Goal: Information Seeking & Learning: Learn about a topic

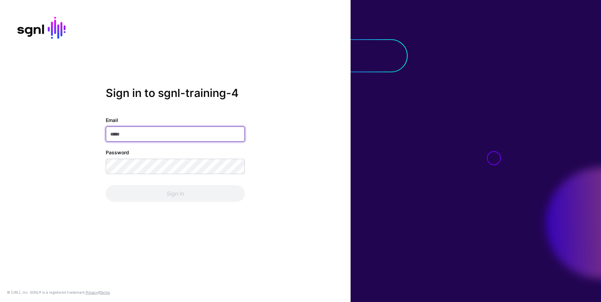
click at [163, 130] on input "Email" at bounding box center [175, 134] width 139 height 15
paste input "**********"
type input "**********"
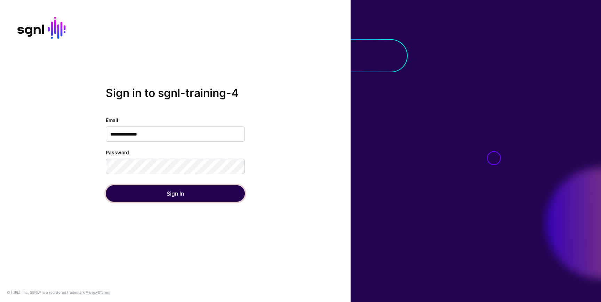
click at [167, 192] on button "Sign In" at bounding box center [175, 193] width 139 height 17
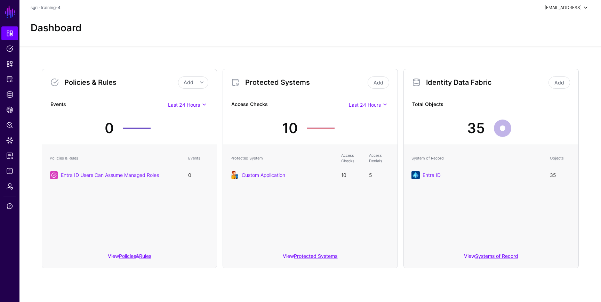
click at [578, 8] on div "[EMAIL_ADDRESS]" at bounding box center [563, 8] width 37 height 6
click at [478, 18] on div "Dashboard" at bounding box center [310, 30] width 582 height 31
click at [550, 10] on div "[EMAIL_ADDRESS] SGNL Student [EMAIL_ADDRESS] sgnl-training-4 Log out" at bounding box center [497, 7] width 186 height 8
click at [555, 10] on div "[EMAIL_ADDRESS]" at bounding box center [563, 8] width 37 height 6
click at [550, 22] on span "SGNL Student" at bounding box center [558, 23] width 47 height 6
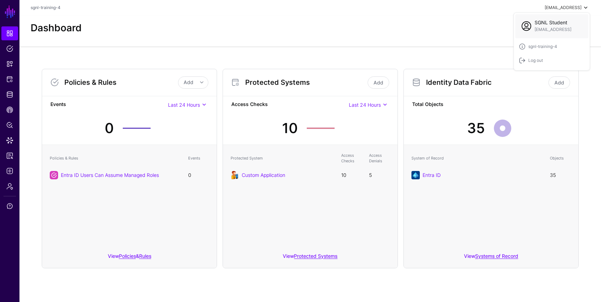
click at [555, 30] on span "[EMAIL_ADDRESS]" at bounding box center [558, 29] width 47 height 6
click at [552, 42] on link "sgnl-training-4" at bounding box center [552, 47] width 76 height 14
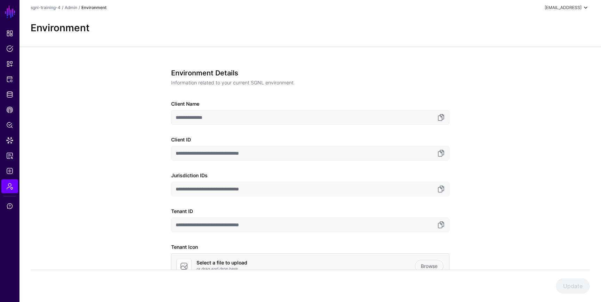
scroll to position [10, 0]
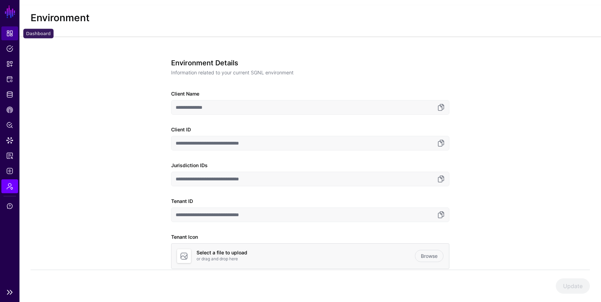
click at [11, 32] on span "Dashboard" at bounding box center [9, 33] width 7 height 7
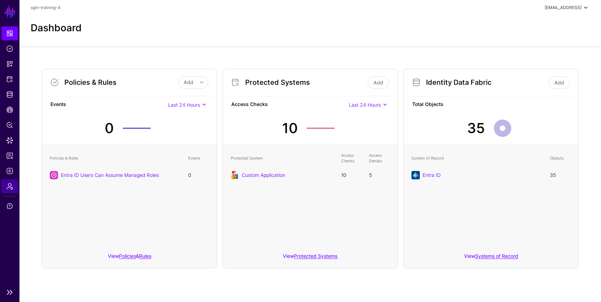
click at [10, 188] on span "Admin" at bounding box center [9, 186] width 7 height 7
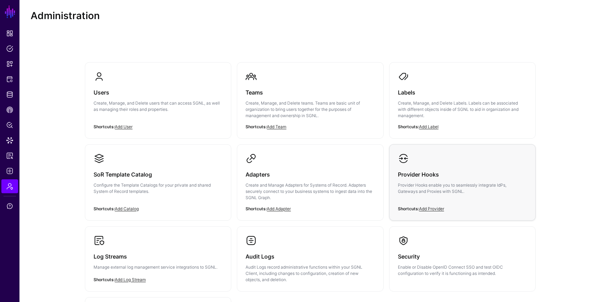
scroll to position [11, 0]
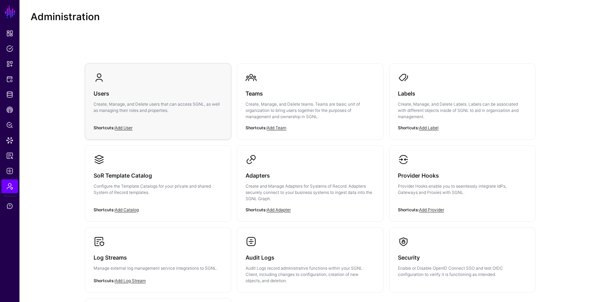
click at [126, 99] on div "Users Create, Manage, and Delete users that can access SGNL, as well as managin…" at bounding box center [158, 104] width 129 height 42
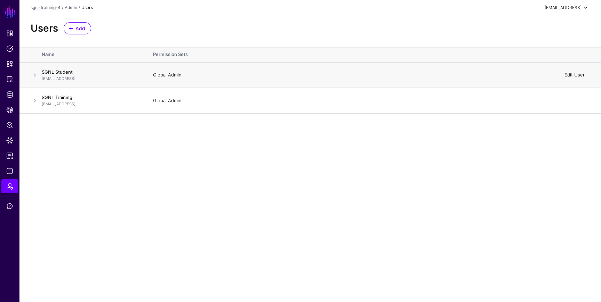
click at [581, 76] on link "Edit User" at bounding box center [575, 75] width 20 height 6
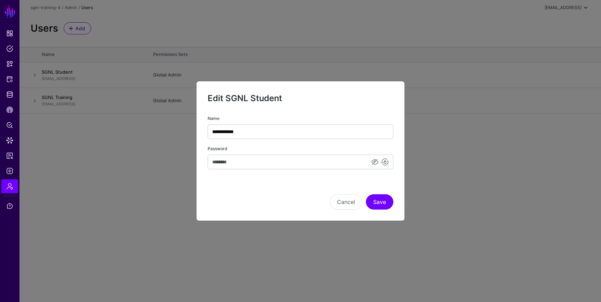
drag, startPoint x: 257, startPoint y: 135, endPoint x: 171, endPoint y: 132, distance: 86.0
click at [171, 132] on ngb-modal-window "**********" at bounding box center [300, 151] width 601 height 302
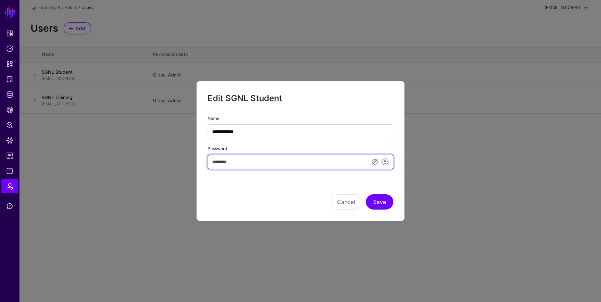
click at [264, 160] on input "Password" at bounding box center [301, 162] width 186 height 15
type input "**********"
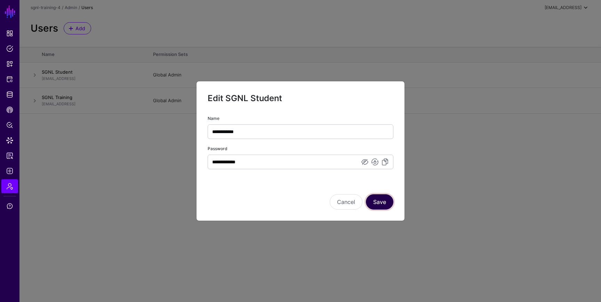
click at [377, 198] on button "Save" at bounding box center [379, 201] width 27 height 15
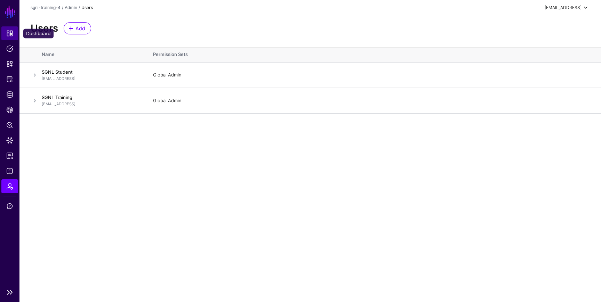
click at [8, 33] on span "Dashboard" at bounding box center [9, 33] width 7 height 7
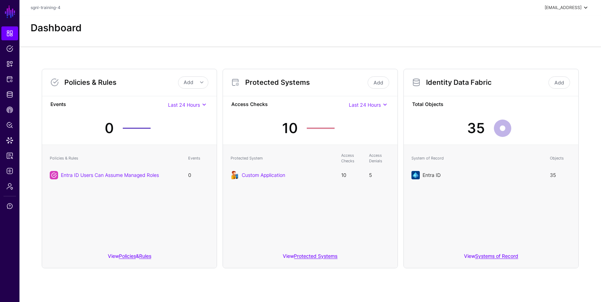
click at [431, 174] on link "Entra ID" at bounding box center [432, 175] width 18 height 6
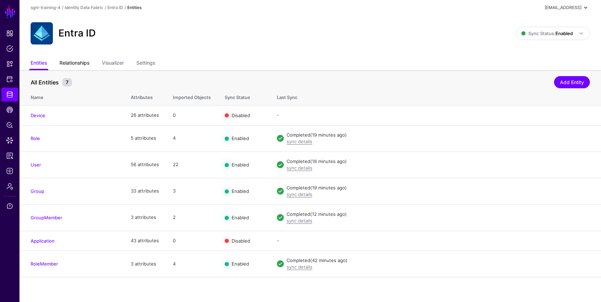
click at [85, 62] on link "Relationships" at bounding box center [74, 63] width 30 height 13
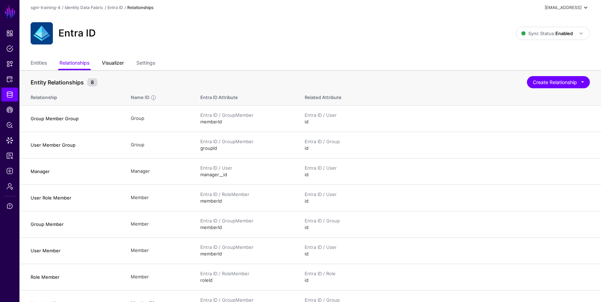
scroll to position [0, 0]
click at [120, 63] on link "Visualizer" at bounding box center [113, 63] width 22 height 13
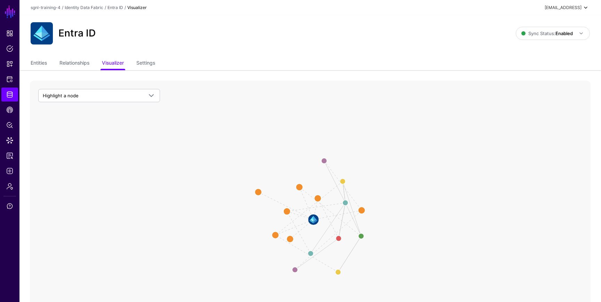
click at [122, 103] on icon "Role Member Role User Member Role User Member Group User Role Member Group Memb…" at bounding box center [310, 220] width 561 height 278
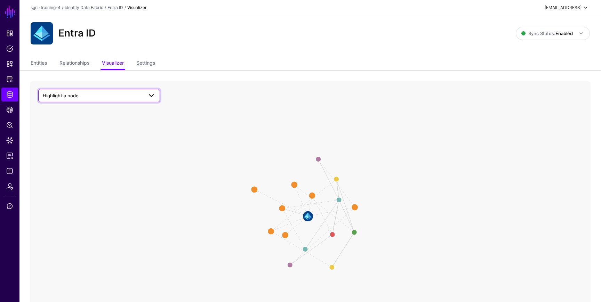
click at [121, 97] on span "Highlight a node" at bounding box center [93, 96] width 100 height 8
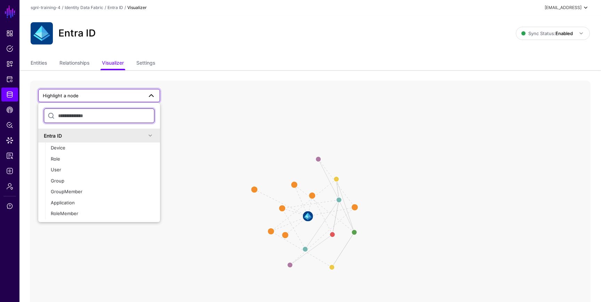
scroll to position [0, 0]
click at [121, 97] on span "Highlight a node" at bounding box center [93, 95] width 100 height 8
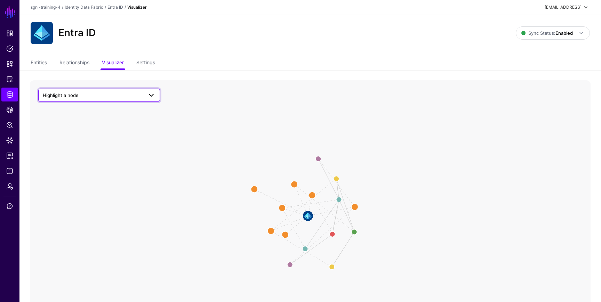
scroll to position [0, 0]
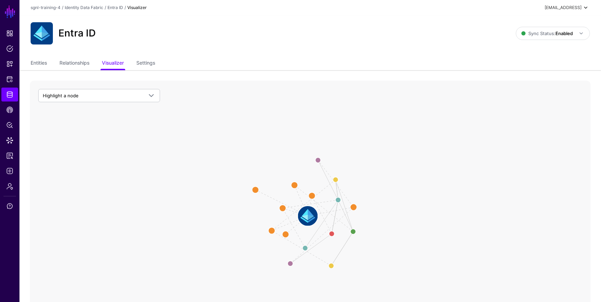
click at [307, 218] on image at bounding box center [308, 216] width 20 height 20
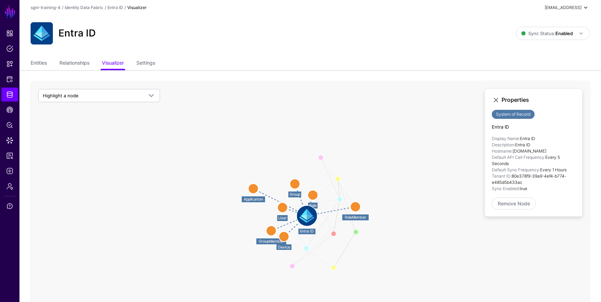
click at [251, 191] on circle at bounding box center [253, 189] width 10 height 10
click at [254, 187] on circle at bounding box center [252, 188] width 10 height 10
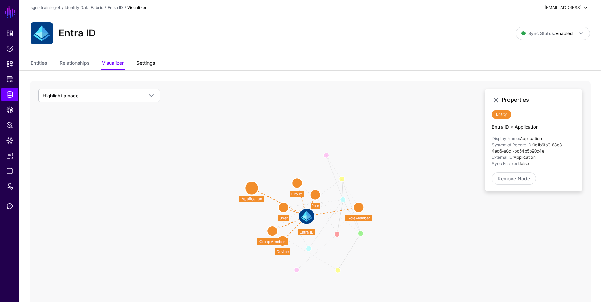
click at [154, 64] on link "Settings" at bounding box center [145, 63] width 19 height 13
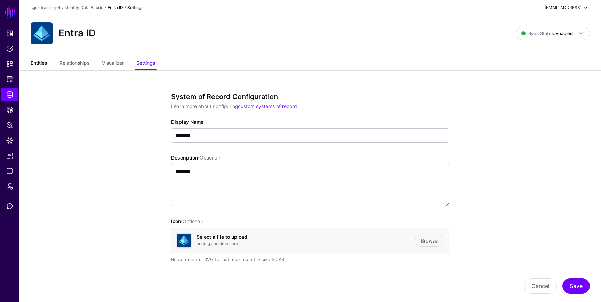
click at [40, 62] on link "Entities" at bounding box center [39, 63] width 16 height 13
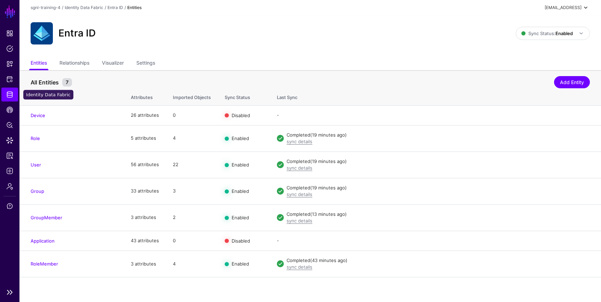
click at [5, 98] on link "Identity Data Fabric" at bounding box center [9, 95] width 17 height 14
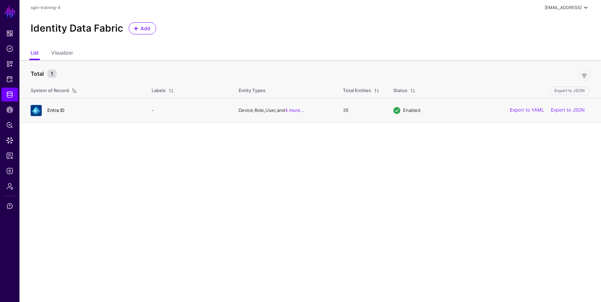
click at [61, 110] on link "Entra ID" at bounding box center [55, 110] width 17 height 6
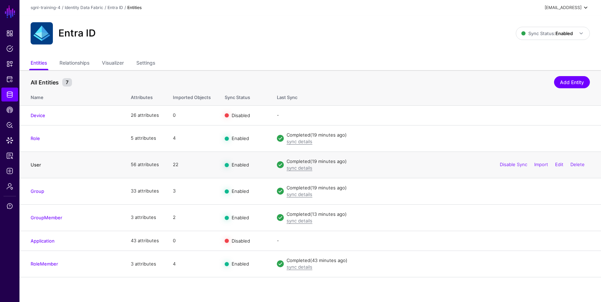
click at [33, 163] on link "User" at bounding box center [36, 165] width 10 height 6
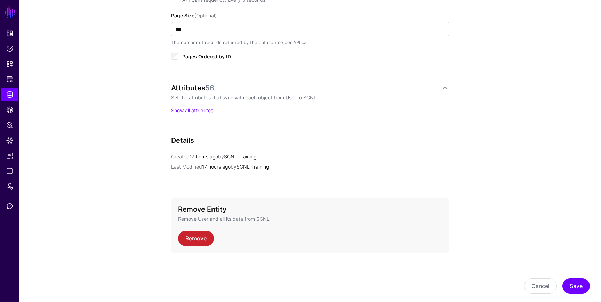
scroll to position [418, 0]
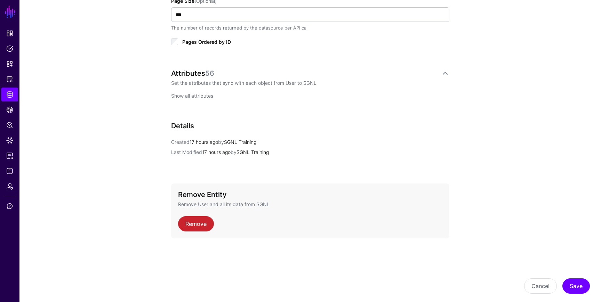
click at [198, 96] on link "Show all attributes" at bounding box center [192, 96] width 42 height 6
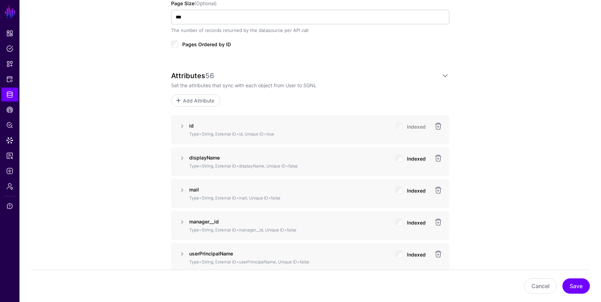
scroll to position [417, 0]
click at [192, 103] on span "Add Attribute" at bounding box center [198, 99] width 33 height 7
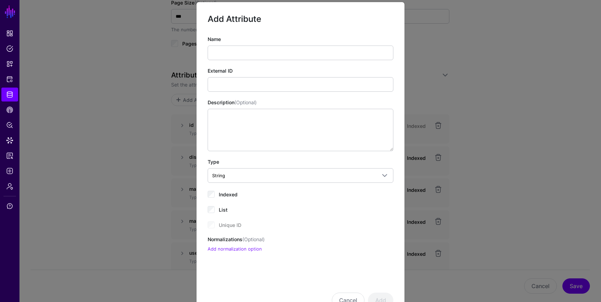
scroll to position [0, 0]
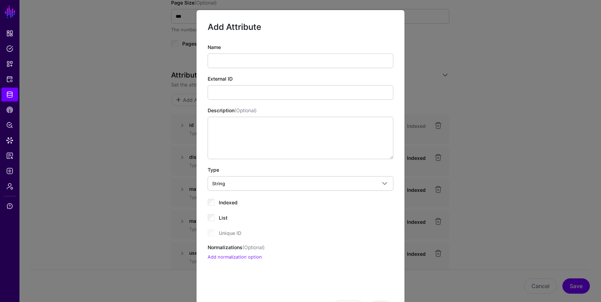
click at [463, 107] on ngb-modal-window "Add Attribute Name External ID Description (Optional) Type String String Bool D…" at bounding box center [300, 151] width 601 height 302
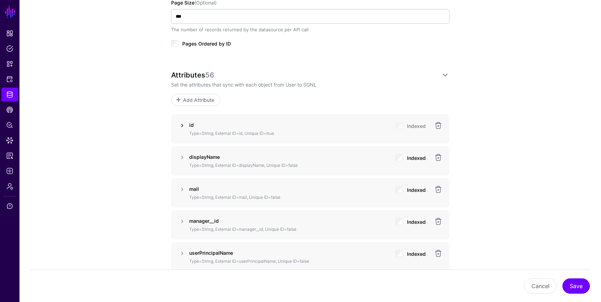
click at [182, 124] on link at bounding box center [182, 125] width 8 height 8
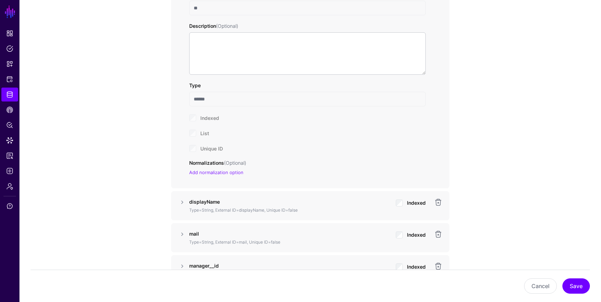
scroll to position [579, 0]
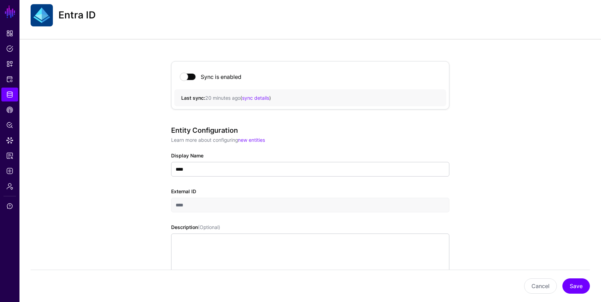
scroll to position [0, 0]
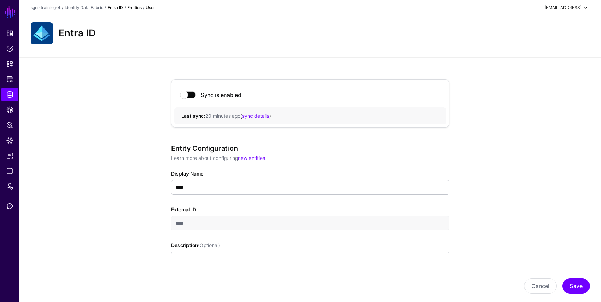
click at [110, 6] on link "Entra ID" at bounding box center [115, 7] width 16 height 5
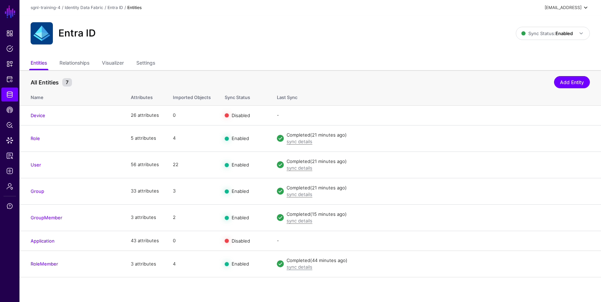
click at [78, 57] on div "Entra ID Sync Status: Enabled Enabled Syncing active for all configured entitie…" at bounding box center [310, 36] width 582 height 42
click at [78, 63] on link "Relationships" at bounding box center [74, 63] width 30 height 13
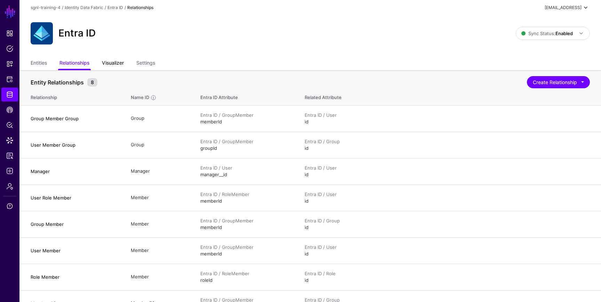
click at [117, 62] on link "Visualizer" at bounding box center [113, 63] width 22 height 13
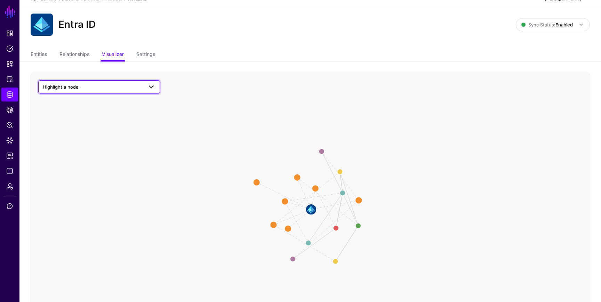
click at [123, 88] on span "Highlight a node" at bounding box center [93, 87] width 100 height 8
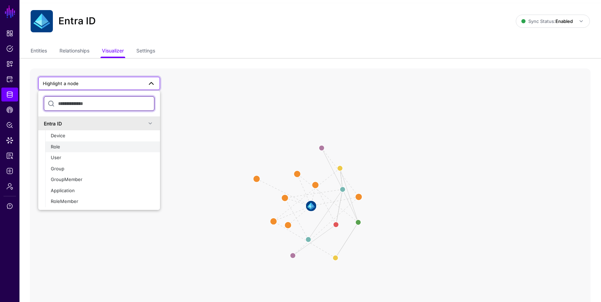
scroll to position [13, 0]
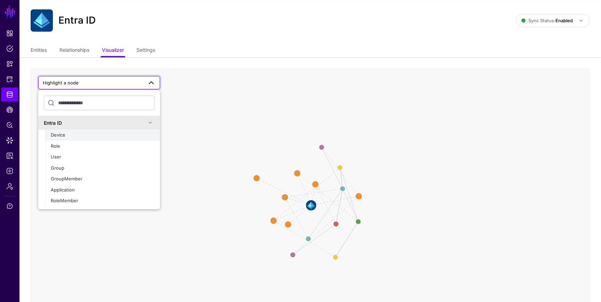
click at [78, 133] on div "Device" at bounding box center [103, 135] width 104 height 7
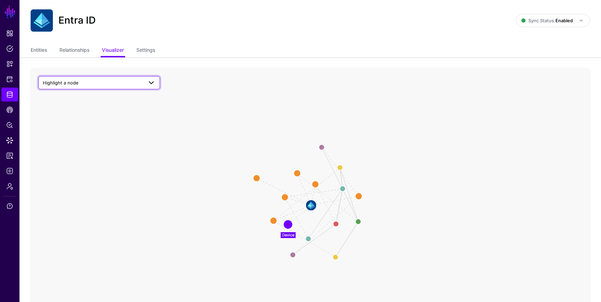
click at [143, 82] on span at bounding box center [149, 83] width 13 height 8
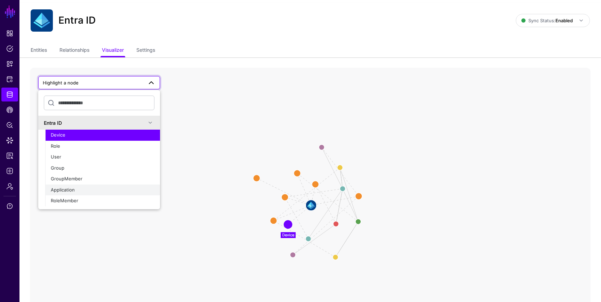
click at [93, 190] on div "Application" at bounding box center [103, 190] width 104 height 7
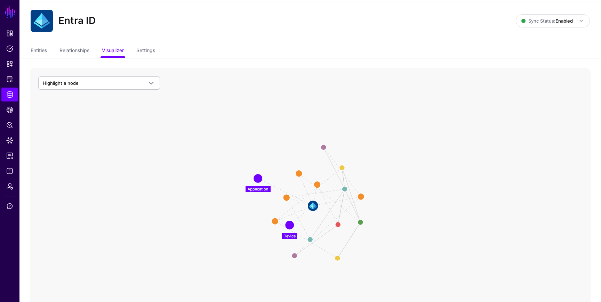
scroll to position [10, 0]
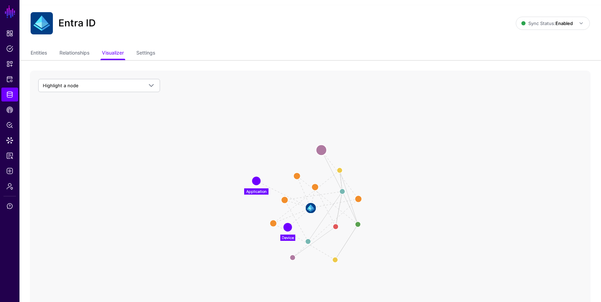
click at [322, 149] on circle at bounding box center [321, 150] width 11 height 11
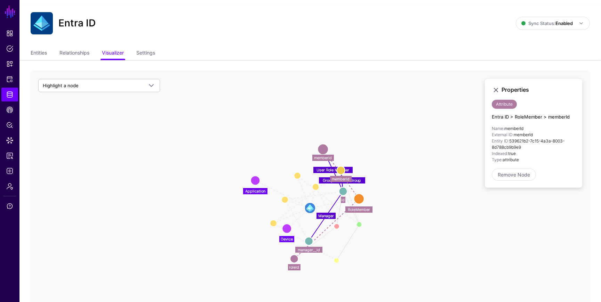
click at [417, 177] on icon "Role Member Member Of User Member Group Group Member User Member Group User Mem…" at bounding box center [310, 210] width 561 height 278
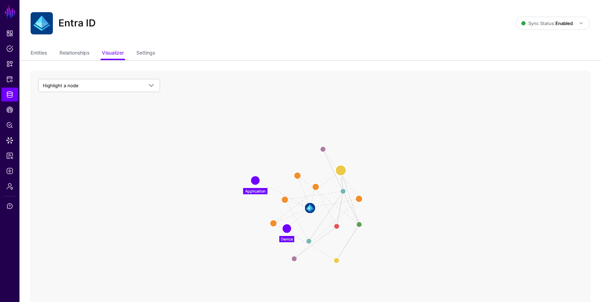
click at [341, 172] on circle at bounding box center [340, 170] width 11 height 11
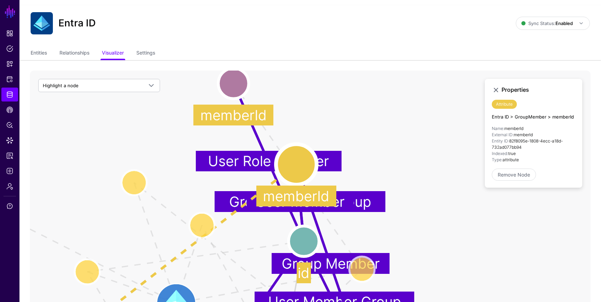
click at [406, 174] on icon "Role Member Role User Member Role Role Member User Role Member Group Member Gro…" at bounding box center [310, 210] width 561 height 278
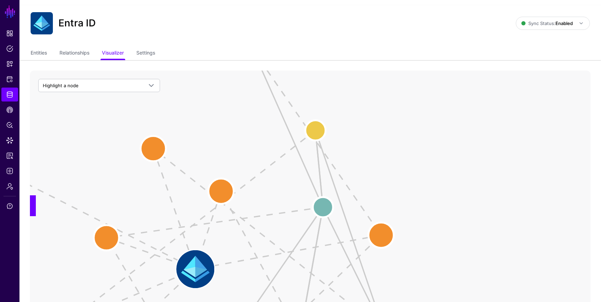
drag, startPoint x: 388, startPoint y: 178, endPoint x: 408, endPoint y: 129, distance: 53.5
click at [408, 129] on icon "Role Member Role User Member Role Role Member User Role Member Group Member Gro…" at bounding box center [310, 210] width 561 height 278
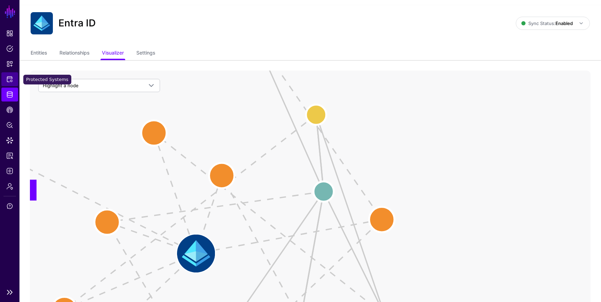
click at [5, 82] on link "Protected Systems" at bounding box center [9, 79] width 17 height 14
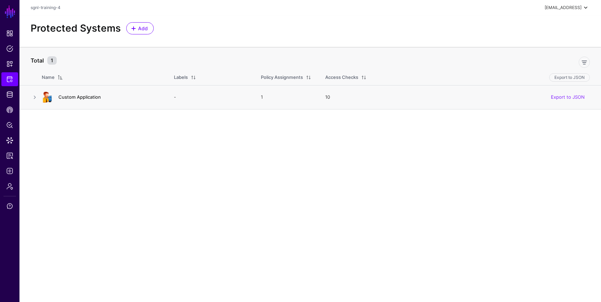
click at [72, 96] on link "Custom Application" at bounding box center [79, 97] width 42 height 6
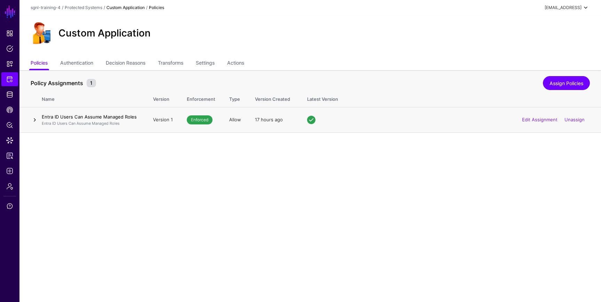
click at [36, 119] on link at bounding box center [35, 120] width 8 height 8
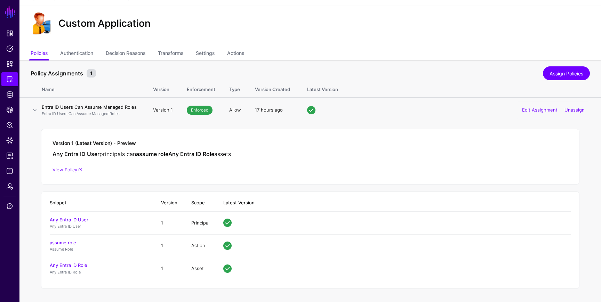
scroll to position [10, 0]
click at [74, 171] on link "View Policy" at bounding box center [68, 170] width 30 height 6
click at [70, 56] on link "Authentication" at bounding box center [76, 53] width 33 height 13
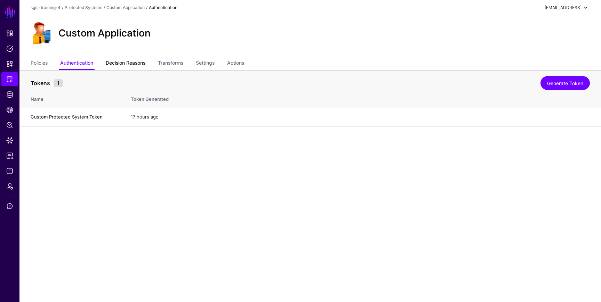
click at [126, 64] on link "Decision Reasons" at bounding box center [126, 63] width 40 height 13
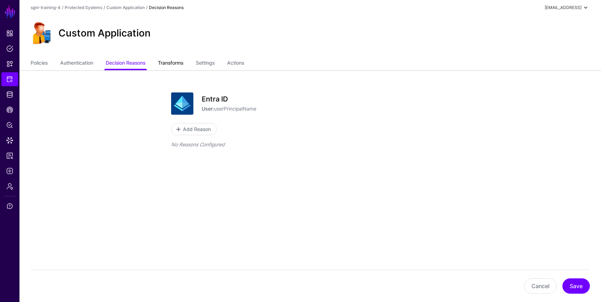
click at [179, 62] on link "Transforms" at bounding box center [170, 63] width 25 height 13
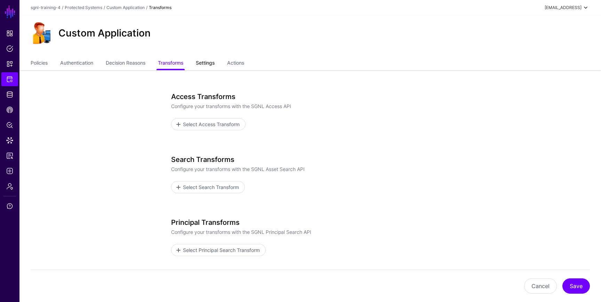
scroll to position [2, 0]
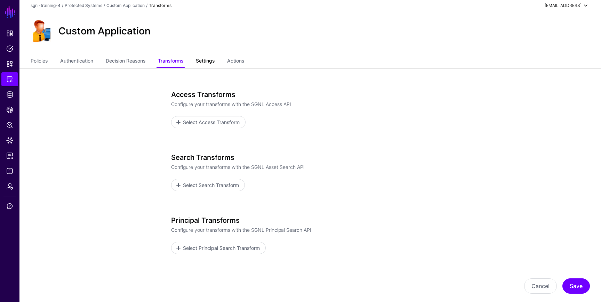
click at [215, 65] on link "Settings" at bounding box center [205, 61] width 19 height 13
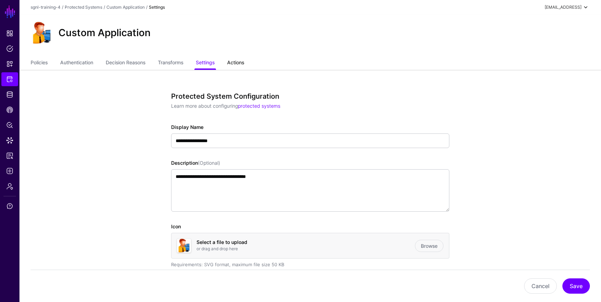
scroll to position [1, 0]
click at [241, 64] on link "Actions" at bounding box center [235, 62] width 17 height 13
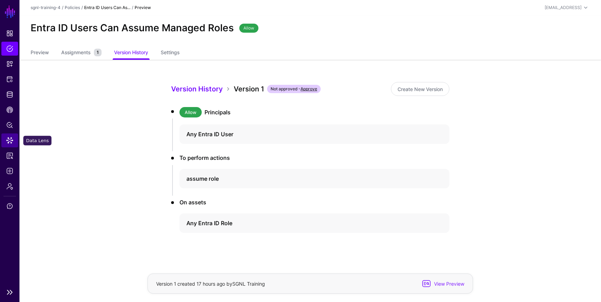
click at [12, 144] on span "Data Lens" at bounding box center [9, 140] width 7 height 7
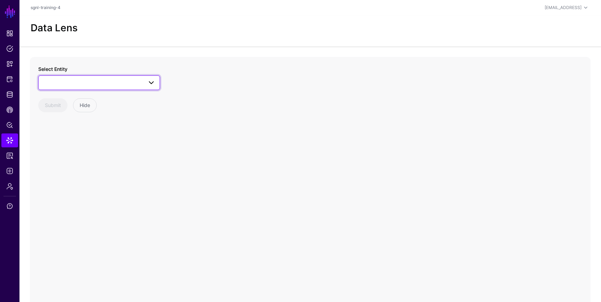
click at [126, 86] on span at bounding box center [99, 83] width 113 height 8
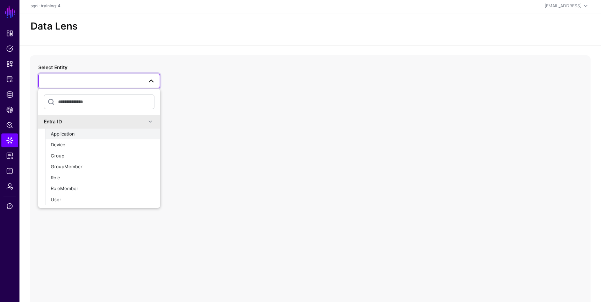
click at [82, 139] on button "Application" at bounding box center [102, 134] width 115 height 11
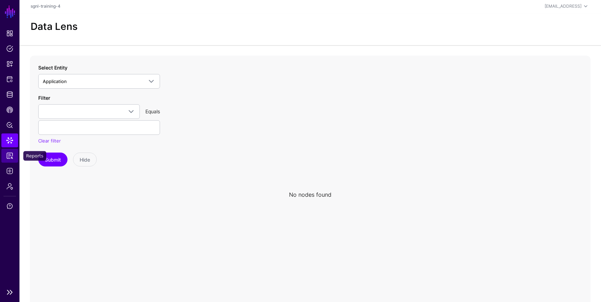
scroll to position [3, 0]
click at [10, 159] on span "Reports" at bounding box center [9, 155] width 7 height 7
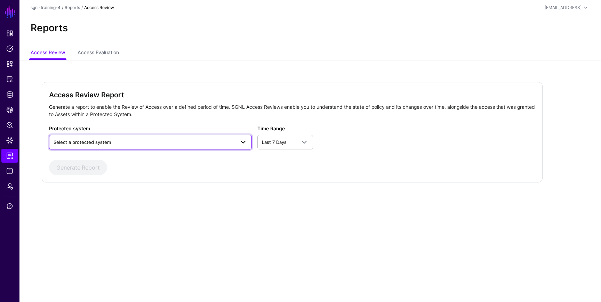
click at [159, 148] on link "Select a protected system" at bounding box center [150, 142] width 203 height 15
click at [146, 157] on div "Custom Application" at bounding box center [151, 158] width 192 height 7
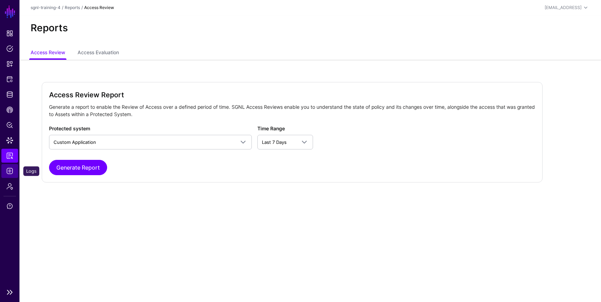
click at [11, 173] on span "Logs" at bounding box center [9, 171] width 7 height 7
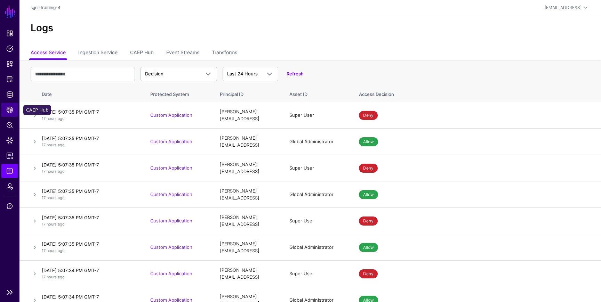
click at [11, 109] on span "CAEP Hub" at bounding box center [9, 109] width 7 height 7
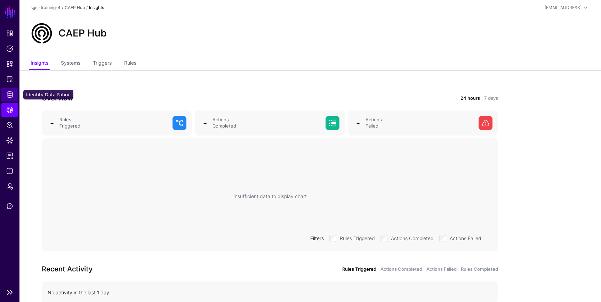
click at [12, 93] on span "Identity Data Fabric" at bounding box center [9, 94] width 7 height 7
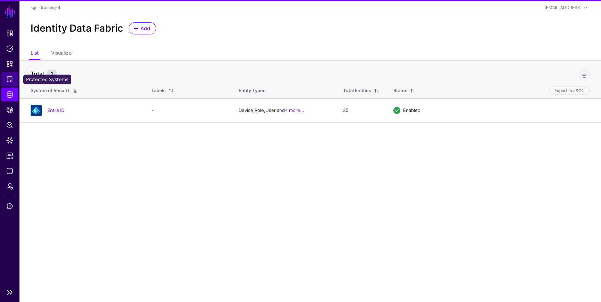
click at [12, 80] on span "Protected Systems" at bounding box center [9, 79] width 7 height 7
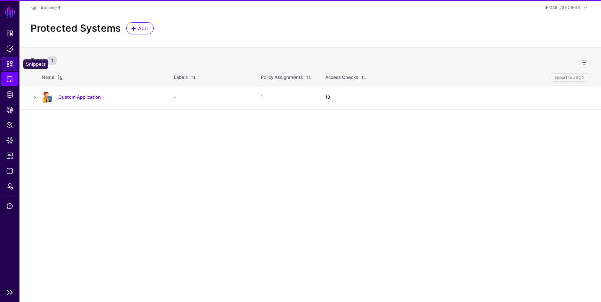
click at [14, 61] on link "Snippets" at bounding box center [9, 64] width 17 height 14
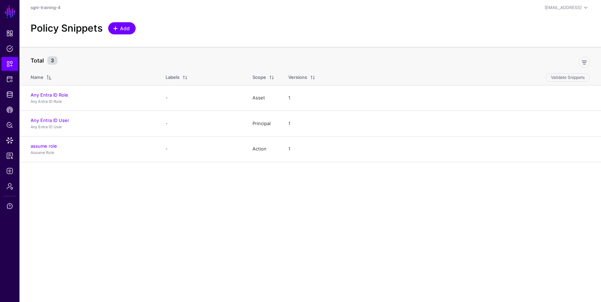
click at [124, 32] on link "Add" at bounding box center [121, 28] width 27 height 12
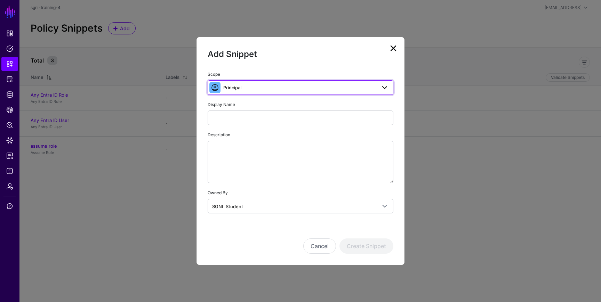
click at [373, 89] on span "Principal" at bounding box center [299, 88] width 153 height 8
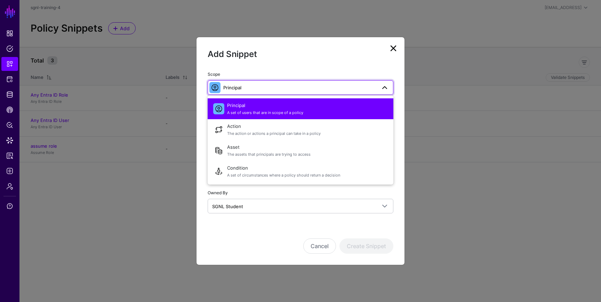
click at [396, 49] on link at bounding box center [393, 48] width 11 height 11
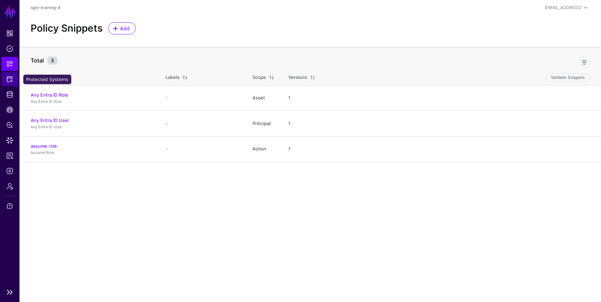
click at [10, 83] on link "Protected Systems" at bounding box center [9, 79] width 17 height 14
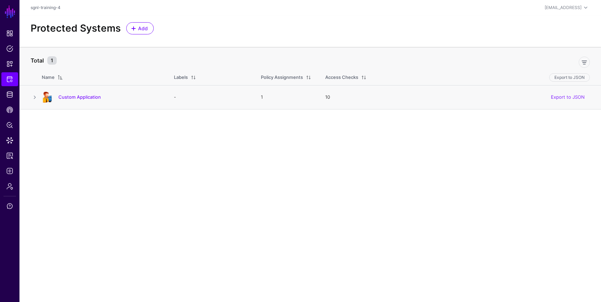
click at [66, 94] on div "Custom Application" at bounding box center [101, 97] width 124 height 11
click at [67, 99] on link "Custom Application" at bounding box center [79, 97] width 42 height 6
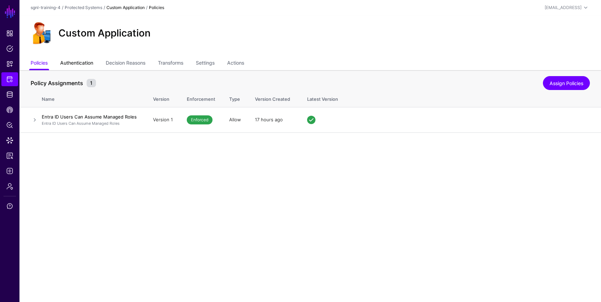
click at [80, 62] on link "Authentication" at bounding box center [76, 63] width 33 height 13
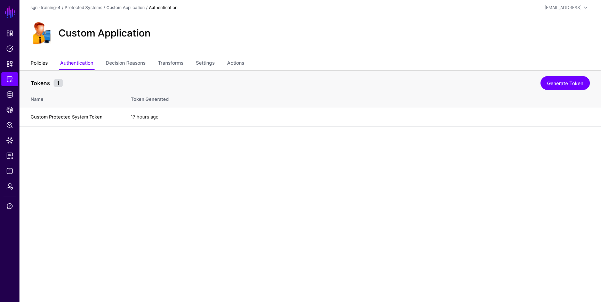
click at [39, 61] on link "Policies" at bounding box center [39, 63] width 17 height 13
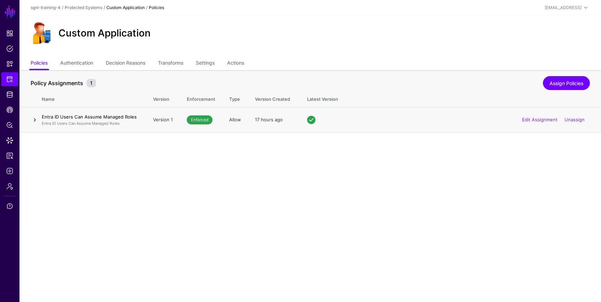
click at [33, 121] on link at bounding box center [35, 120] width 8 height 8
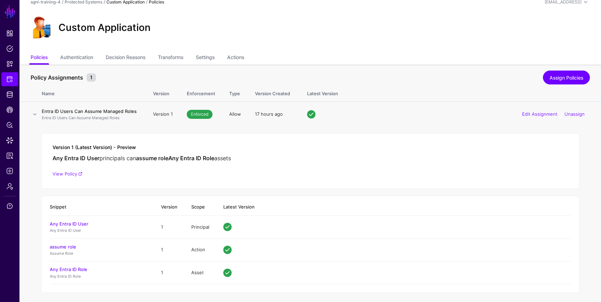
scroll to position [10, 0]
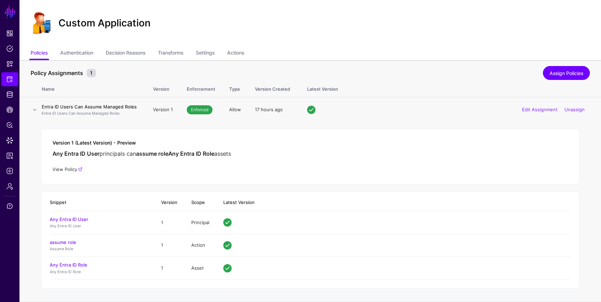
click at [67, 171] on link "View Policy" at bounding box center [68, 170] width 30 height 6
click at [62, 53] on link "Authentication" at bounding box center [76, 53] width 33 height 13
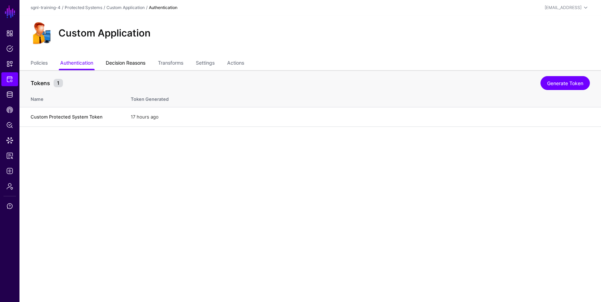
click at [128, 64] on link "Decision Reasons" at bounding box center [126, 63] width 40 height 13
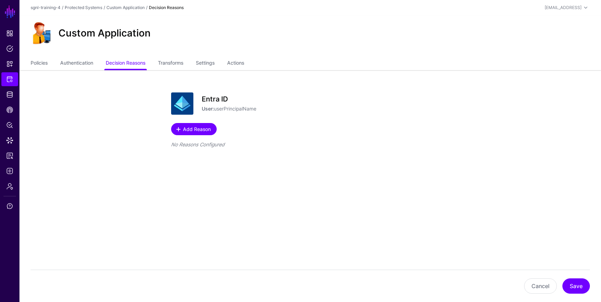
click at [196, 129] on span "Add Reason" at bounding box center [197, 129] width 30 height 7
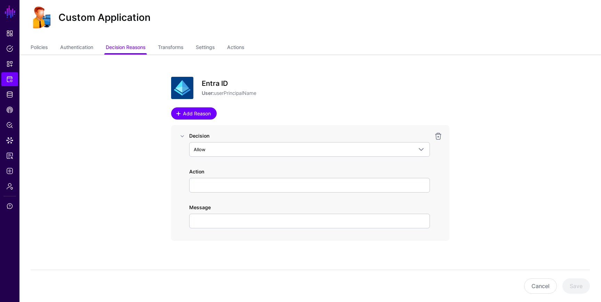
scroll to position [18, 0]
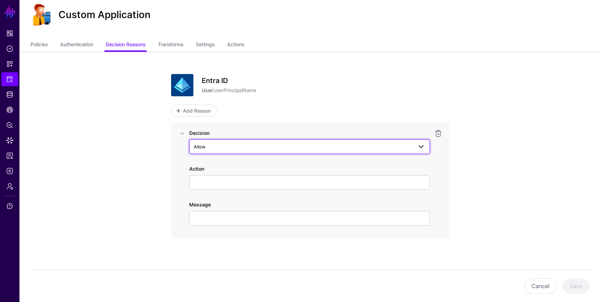
click at [231, 145] on span "Allow" at bounding box center [303, 147] width 219 height 8
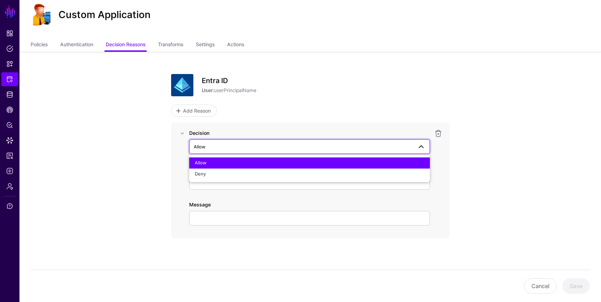
click at [231, 145] on span "Allow" at bounding box center [303, 147] width 219 height 8
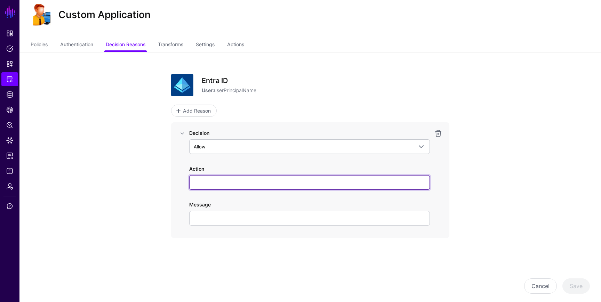
click at [229, 177] on input "Action" at bounding box center [309, 182] width 241 height 15
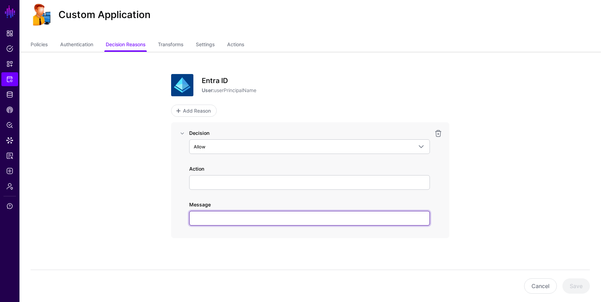
click at [250, 219] on input "Message" at bounding box center [309, 218] width 241 height 15
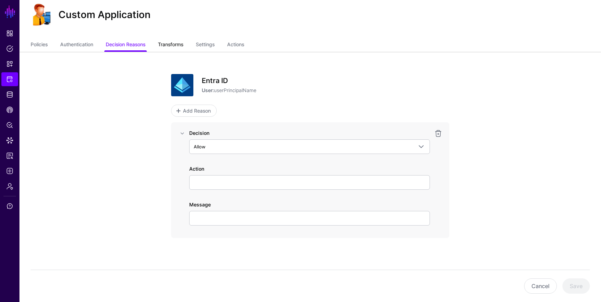
click at [187, 43] on ul "Policies Authentication Decision Reasons Transforms Settings Actions" at bounding box center [310, 45] width 559 height 13
click at [182, 45] on link "Transforms" at bounding box center [170, 45] width 25 height 13
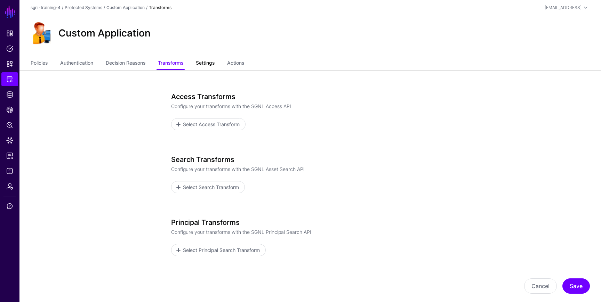
click at [213, 67] on link "Settings" at bounding box center [205, 63] width 19 height 13
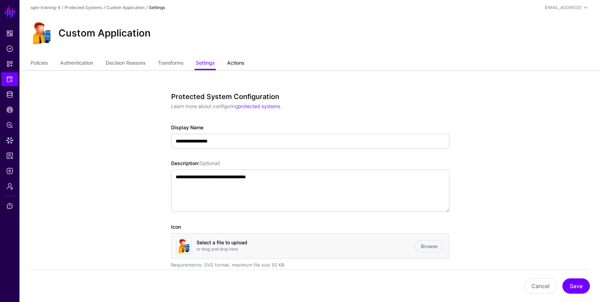
click at [239, 64] on link "Actions" at bounding box center [235, 63] width 17 height 13
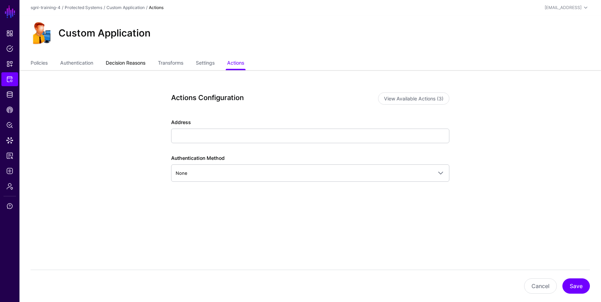
click at [134, 64] on link "Decision Reasons" at bounding box center [126, 63] width 40 height 13
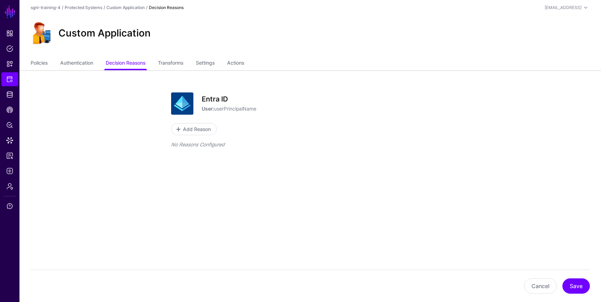
click at [390, 300] on div "Cancel Save" at bounding box center [310, 286] width 559 height 32
click at [8, 47] on span "Policies" at bounding box center [9, 48] width 7 height 7
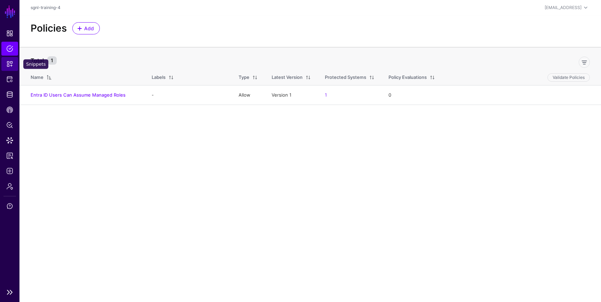
click at [9, 59] on link "Snippets" at bounding box center [9, 64] width 17 height 14
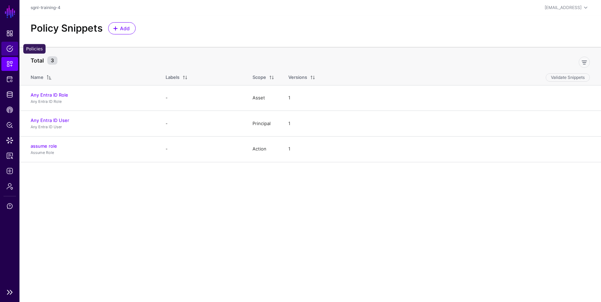
click at [10, 46] on span "Policies" at bounding box center [9, 48] width 7 height 7
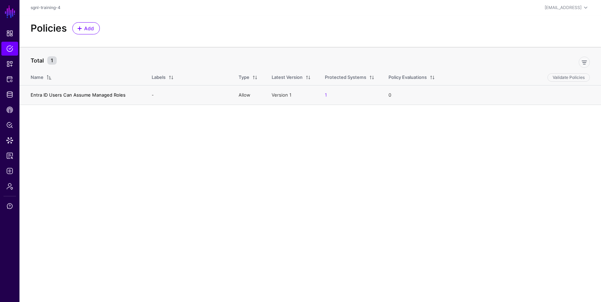
click at [72, 94] on link "Entra ID Users Can Assume Managed Roles" at bounding box center [78, 95] width 95 height 6
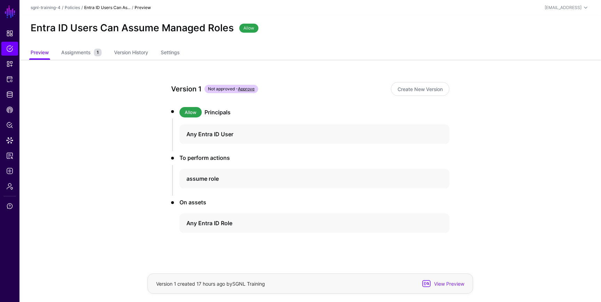
scroll to position [2, 0]
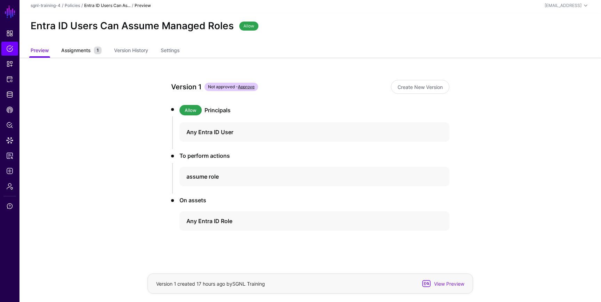
click at [78, 54] on link "Assignments 1" at bounding box center [81, 51] width 40 height 13
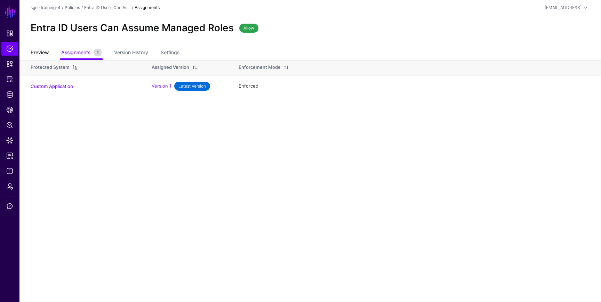
click at [41, 55] on link "Preview" at bounding box center [40, 53] width 18 height 13
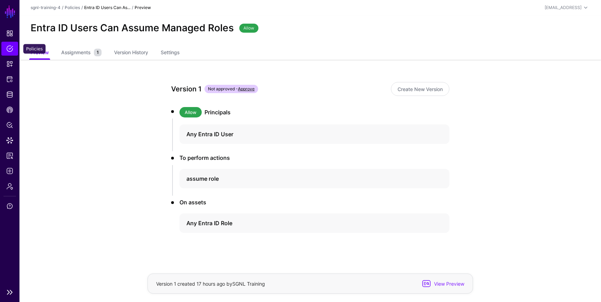
click at [13, 48] on link "Policies" at bounding box center [9, 49] width 17 height 14
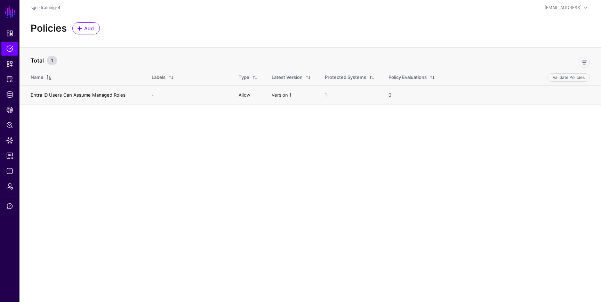
click at [75, 94] on link "Entra ID Users Can Assume Managed Roles" at bounding box center [78, 95] width 95 height 6
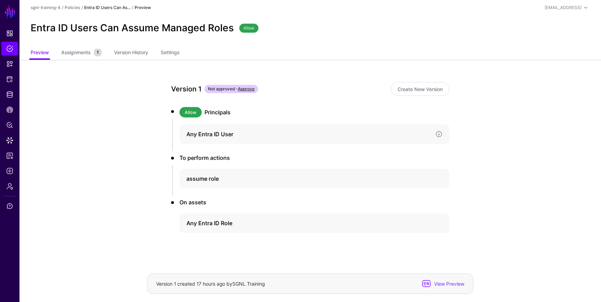
click at [204, 134] on h4 "Any Entra ID User" at bounding box center [307, 134] width 243 height 8
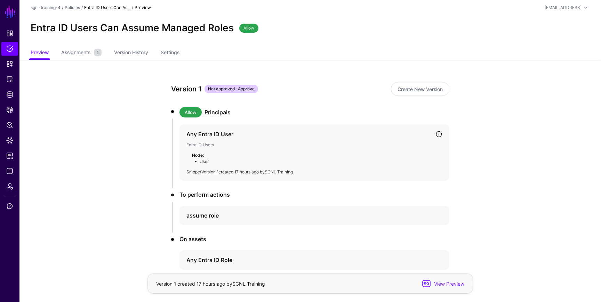
click at [439, 134] on link at bounding box center [439, 134] width 7 height 7
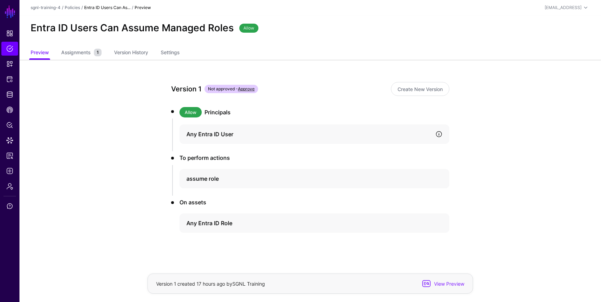
click at [439, 134] on link at bounding box center [439, 134] width 7 height 7
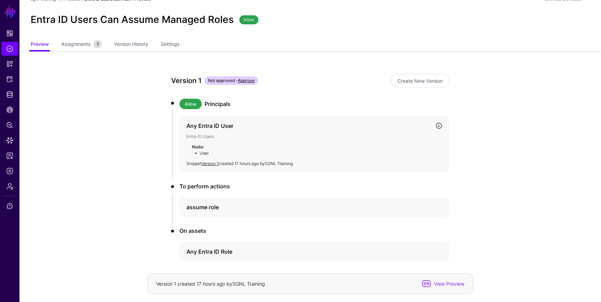
scroll to position [16, 0]
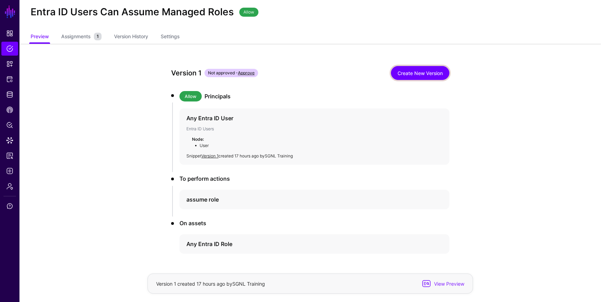
click at [418, 74] on link "Create New Version" at bounding box center [420, 73] width 58 height 14
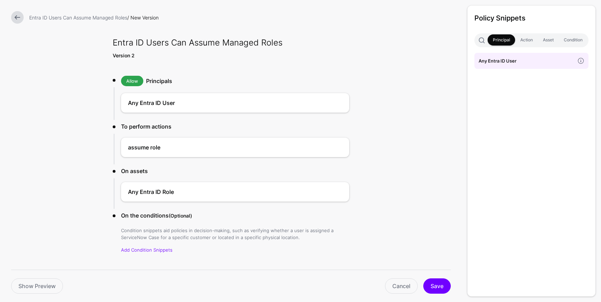
click at [511, 63] on h4 "Any Entra ID User" at bounding box center [527, 61] width 96 height 8
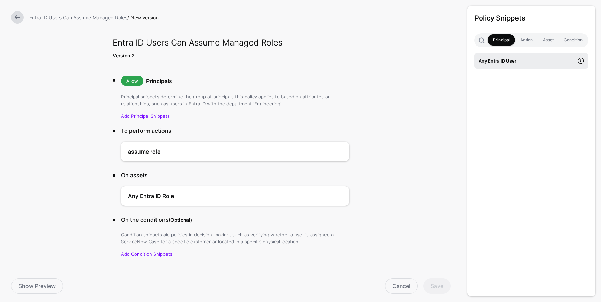
click at [583, 60] on span at bounding box center [580, 60] width 15 height 15
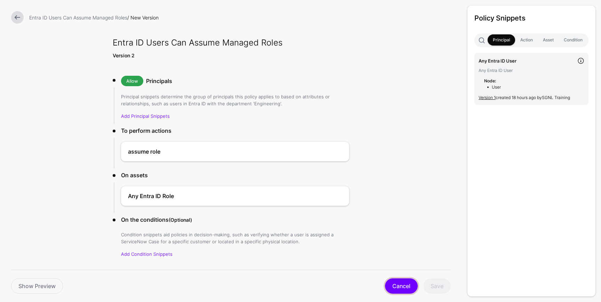
click at [391, 288] on link "Cancel" at bounding box center [401, 286] width 33 height 15
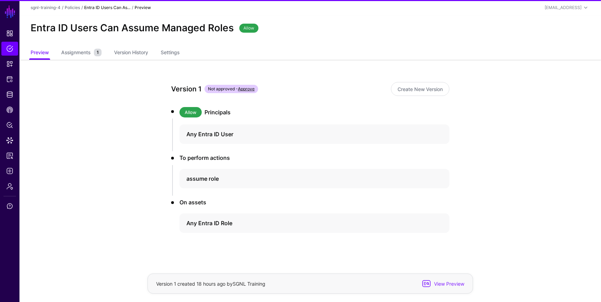
scroll to position [1, 0]
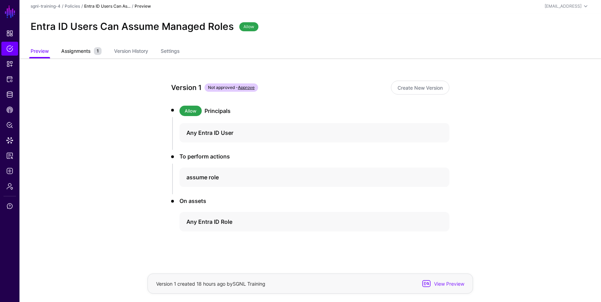
click at [85, 53] on span "Assignments" at bounding box center [75, 50] width 33 height 7
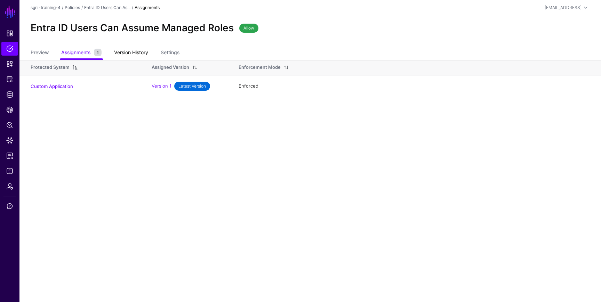
click at [131, 49] on link "Version History" at bounding box center [131, 53] width 34 height 13
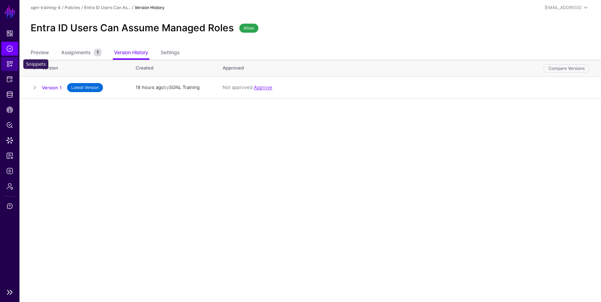
click at [9, 65] on span "Snippets" at bounding box center [9, 64] width 7 height 7
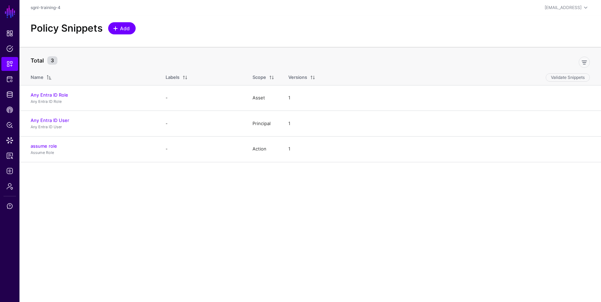
click at [122, 27] on span "Add" at bounding box center [124, 28] width 11 height 7
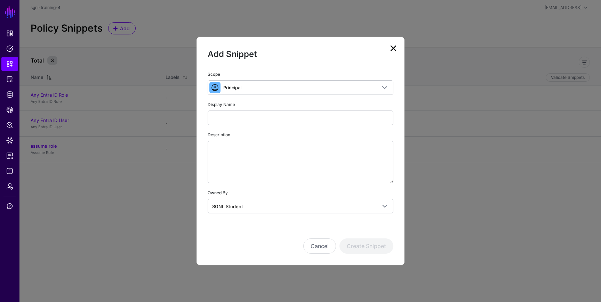
click at [393, 51] on link at bounding box center [393, 48] width 11 height 11
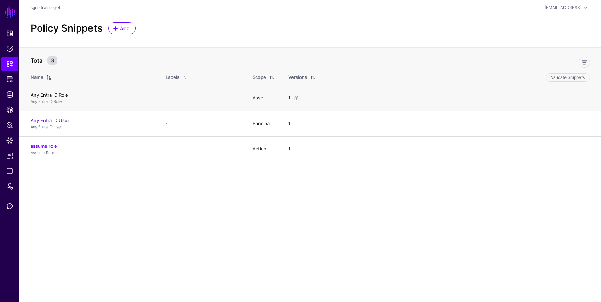
click at [55, 96] on link "Any Entra ID Role" at bounding box center [50, 95] width 38 height 6
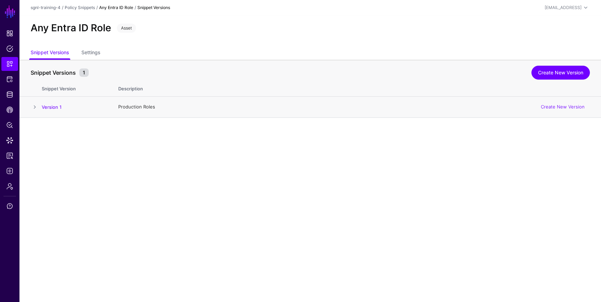
click at [33, 107] on span at bounding box center [35, 107] width 8 height 8
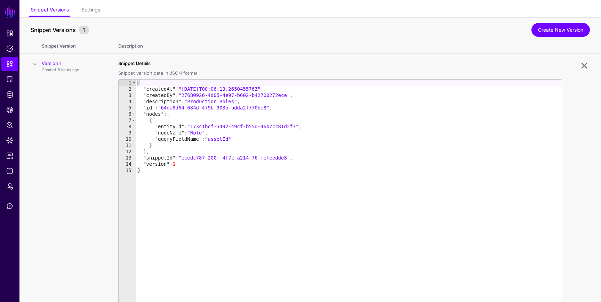
scroll to position [43, 0]
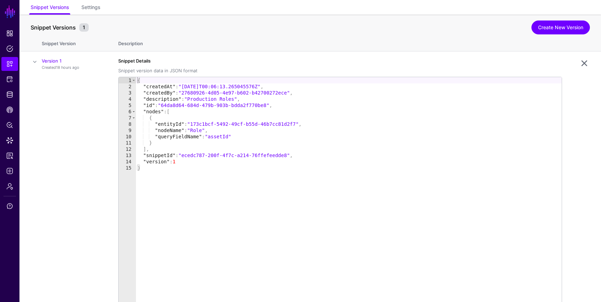
click at [557, 34] on th "Description" at bounding box center [356, 42] width 490 height 18
click at [563, 28] on link "Create New Version" at bounding box center [561, 27] width 58 height 14
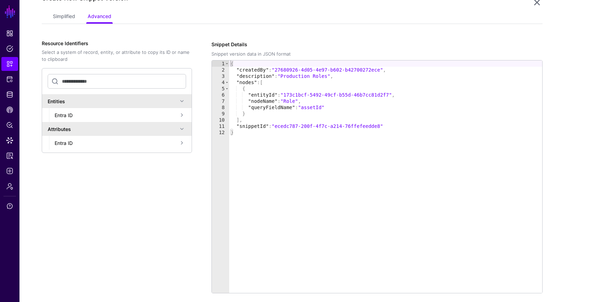
scroll to position [151, 0]
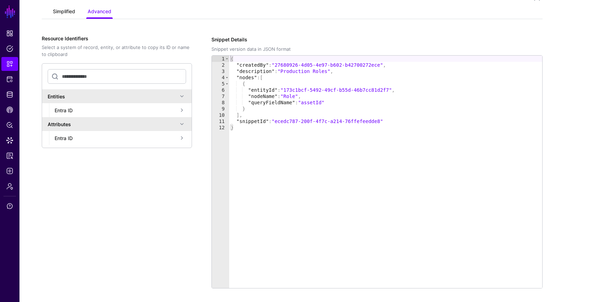
click at [75, 14] on link "Simplified" at bounding box center [64, 12] width 22 height 13
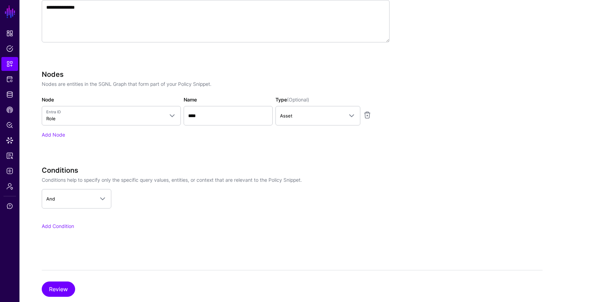
scroll to position [264, 0]
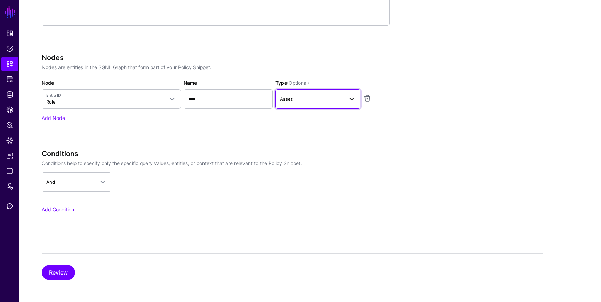
click at [309, 104] on link "Asset" at bounding box center [318, 98] width 85 height 19
click at [439, 124] on app-snippets-creator "**********" at bounding box center [292, 77] width 501 height 310
click at [12, 172] on span "Logs" at bounding box center [9, 171] width 7 height 7
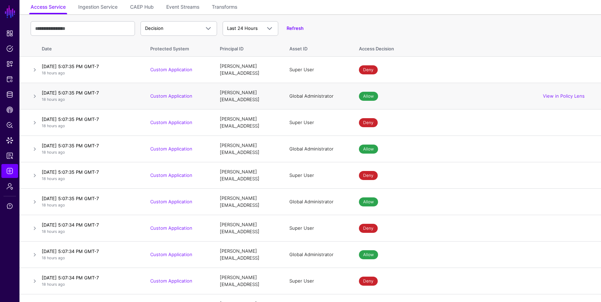
scroll to position [44, 0]
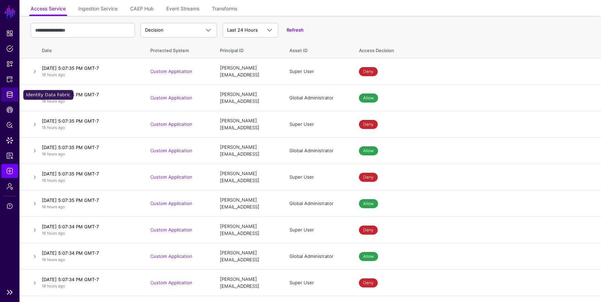
click at [13, 94] on span "Identity Data Fabric" at bounding box center [9, 94] width 7 height 7
